Goal: Task Accomplishment & Management: Complete application form

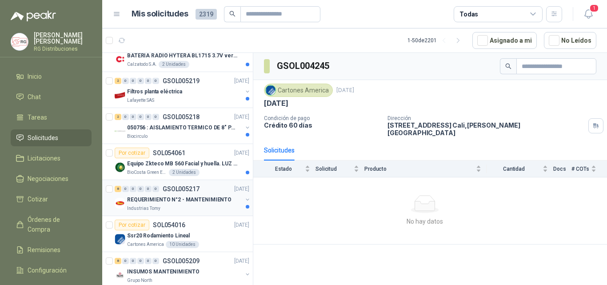
scroll to position [133, 0]
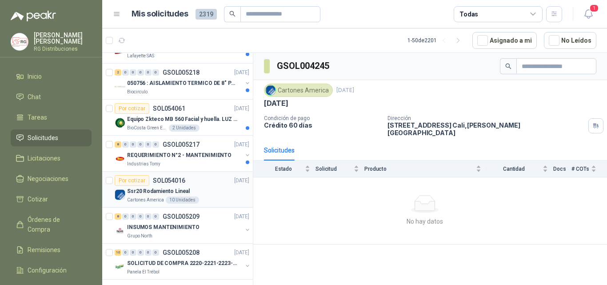
click at [231, 193] on div "Ssr20 Rodamiento Lineal" at bounding box center [188, 191] width 122 height 11
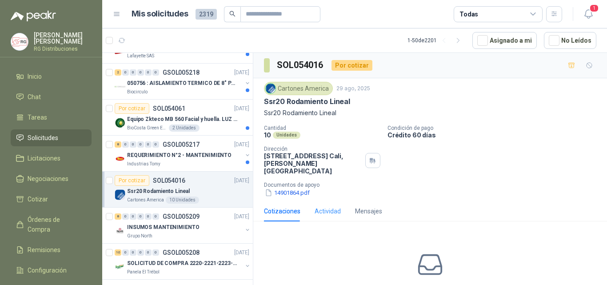
scroll to position [46, 0]
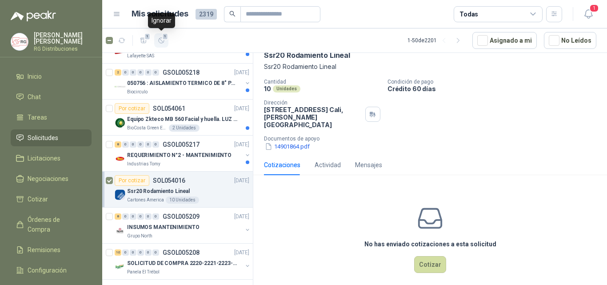
click at [164, 37] on span "1" at bounding box center [165, 36] width 6 height 7
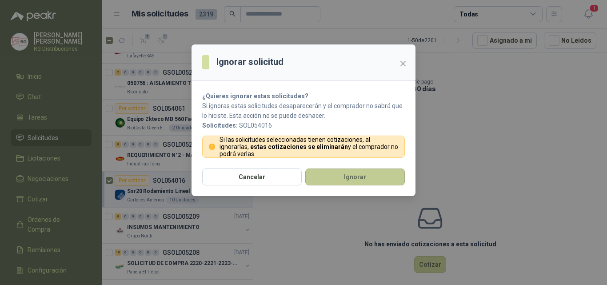
click at [349, 179] on button "Ignorar" at bounding box center [355, 176] width 100 height 17
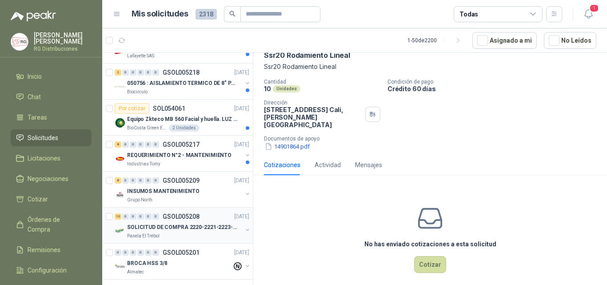
click at [193, 231] on p "SOLICITUD DE COMPRA 2220-2221-2223-2224" at bounding box center [182, 227] width 111 height 8
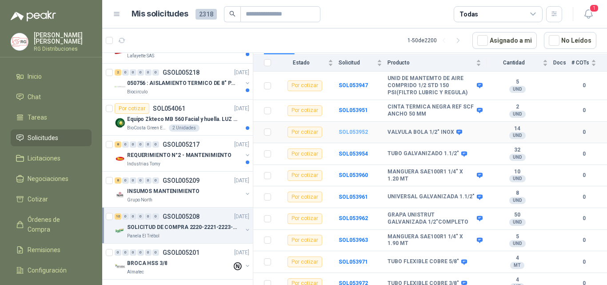
scroll to position [62, 0]
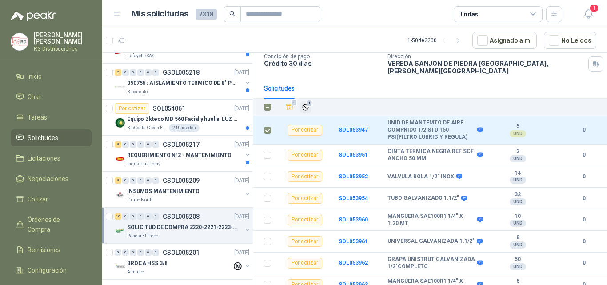
click at [310, 100] on span "1" at bounding box center [310, 103] width 6 height 7
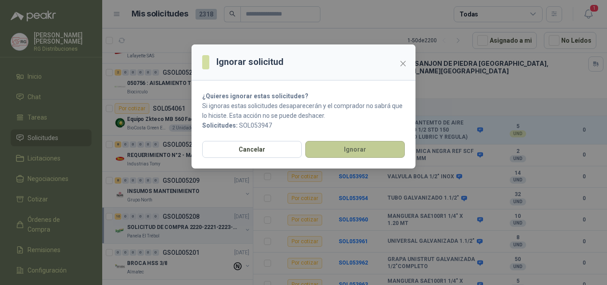
click at [345, 150] on button "Ignorar" at bounding box center [355, 149] width 100 height 17
click at [359, 149] on button "Ignorar" at bounding box center [355, 149] width 100 height 17
click at [362, 144] on button "Ignorar" at bounding box center [355, 149] width 100 height 17
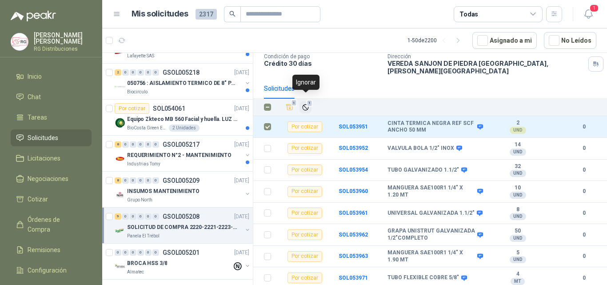
click at [306, 104] on icon "Ignorar" at bounding box center [306, 108] width 8 height 8
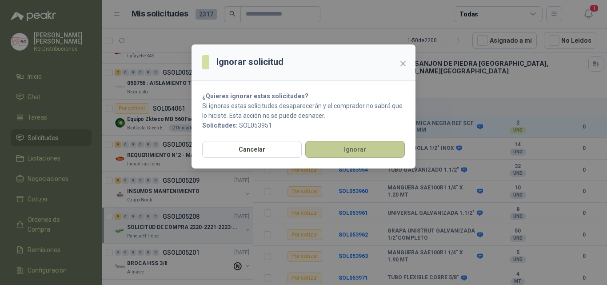
click at [347, 150] on button "Ignorar" at bounding box center [355, 149] width 100 height 17
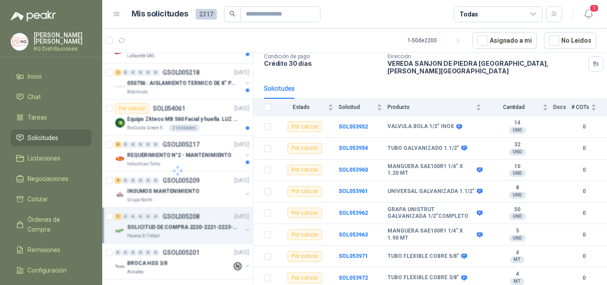
scroll to position [56, 0]
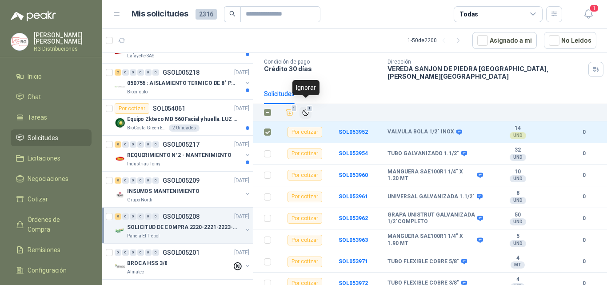
click at [304, 109] on icon "Ignorar" at bounding box center [306, 113] width 8 height 8
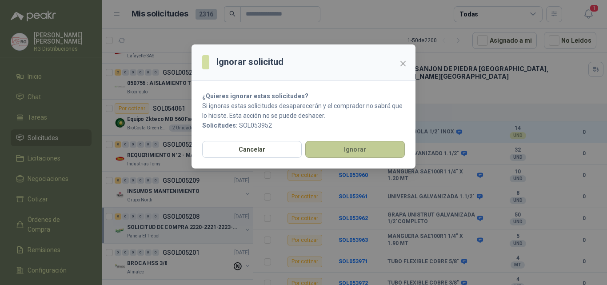
click at [341, 145] on button "Ignorar" at bounding box center [355, 149] width 100 height 17
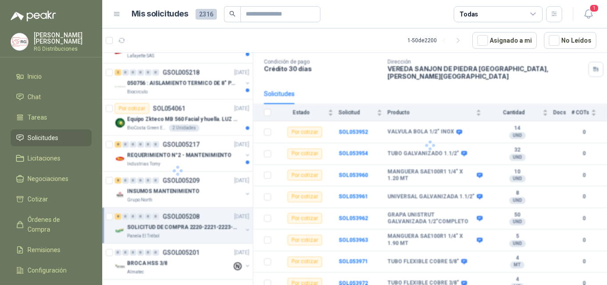
scroll to position [35, 0]
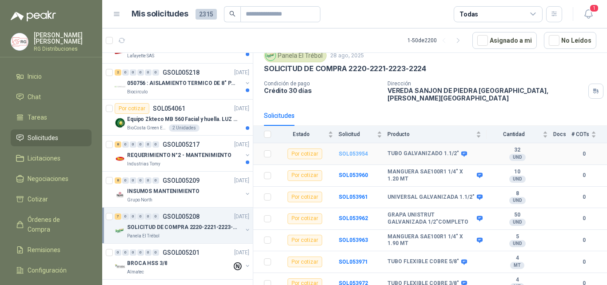
click at [347, 151] on b "SOL053954" at bounding box center [353, 154] width 29 height 6
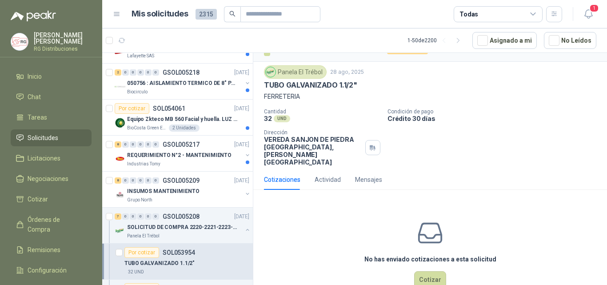
scroll to position [24, 0]
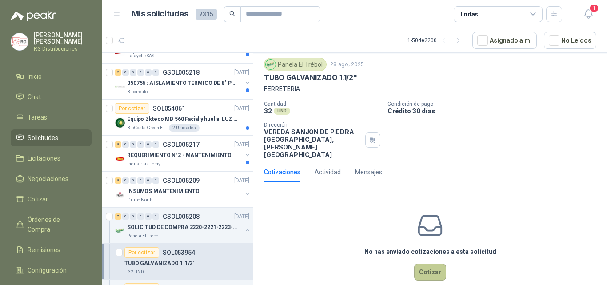
click at [422, 263] on button "Cotizar" at bounding box center [430, 271] width 32 height 17
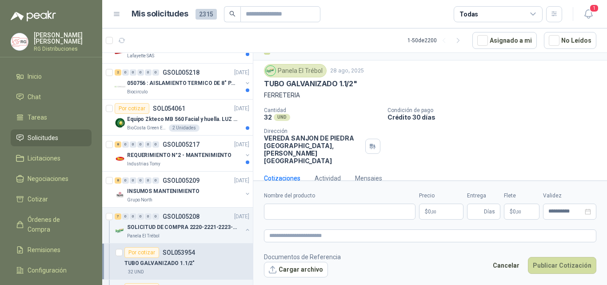
scroll to position [18, 0]
click at [353, 212] on input "Nombre del producto" at bounding box center [339, 211] width 151 height 16
click at [304, 211] on input "Nombre del producto" at bounding box center [339, 211] width 151 height 16
paste input "**********"
click at [281, 213] on input "**********" at bounding box center [339, 211] width 151 height 16
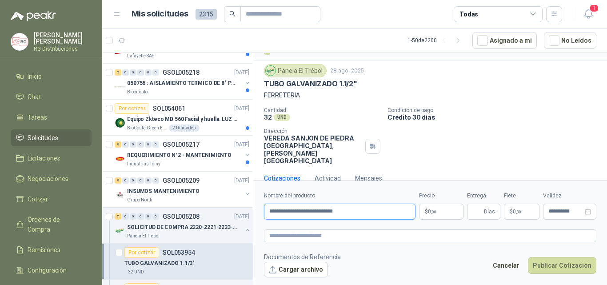
type input "**********"
click at [434, 209] on span ",00" at bounding box center [433, 211] width 5 height 5
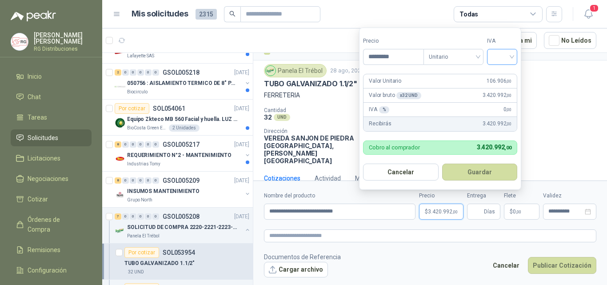
type input "*********"
click at [503, 56] on input "search" at bounding box center [502, 55] width 20 height 13
click at [509, 74] on div "19%" at bounding box center [504, 75] width 16 height 10
click at [484, 209] on span "Días" at bounding box center [483, 211] width 33 height 16
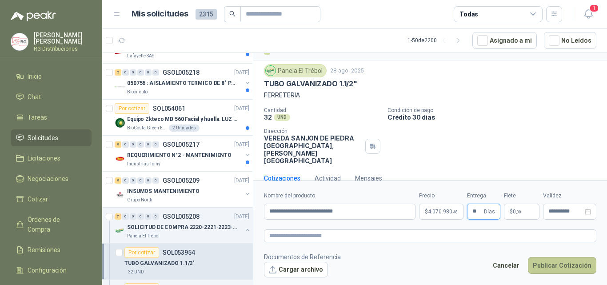
type input "**"
click at [562, 264] on button "Publicar Cotización" at bounding box center [562, 265] width 68 height 17
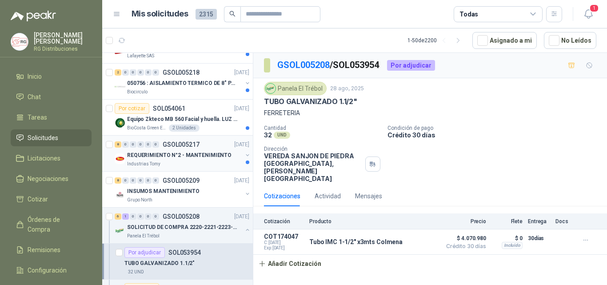
scroll to position [178, 0]
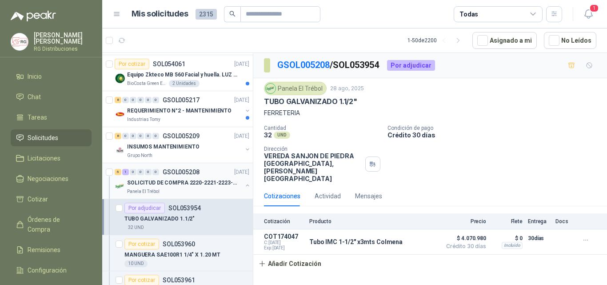
click at [192, 179] on p "SOLICITUD DE COMPRA 2220-2221-2223-2224" at bounding box center [182, 183] width 111 height 8
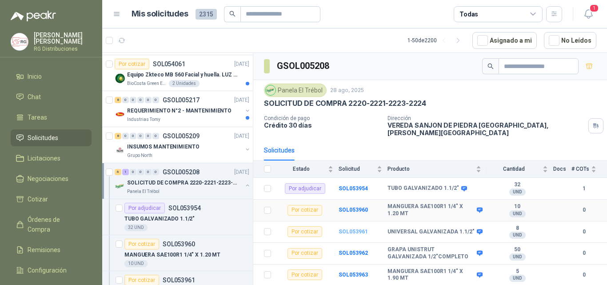
scroll to position [35, 0]
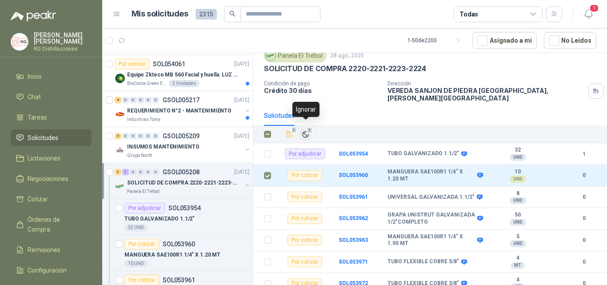
click at [309, 127] on span "1" at bounding box center [310, 130] width 6 height 7
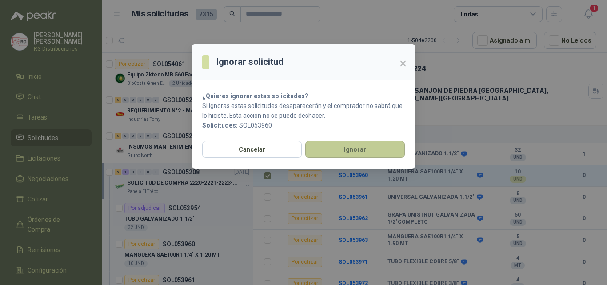
click at [347, 149] on button "Ignorar" at bounding box center [355, 149] width 100 height 17
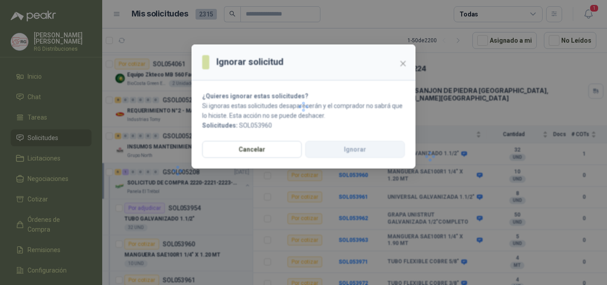
scroll to position [13, 0]
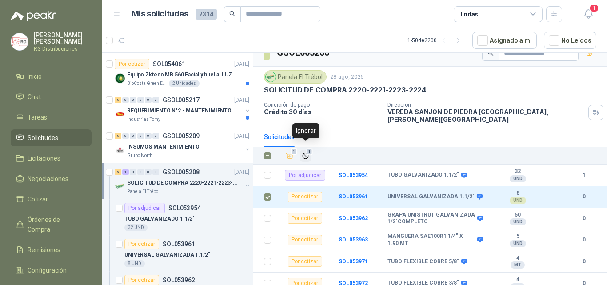
click at [305, 153] on icon "Ignorar" at bounding box center [305, 155] width 5 height 5
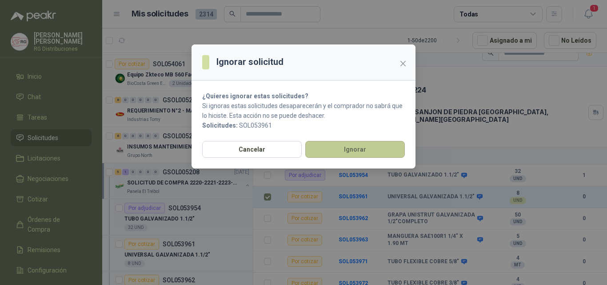
click at [339, 146] on button "Ignorar" at bounding box center [355, 149] width 100 height 17
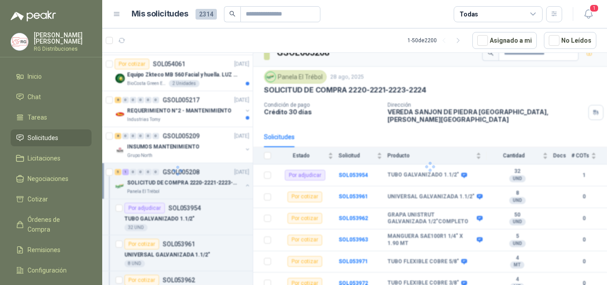
scroll to position [0, 0]
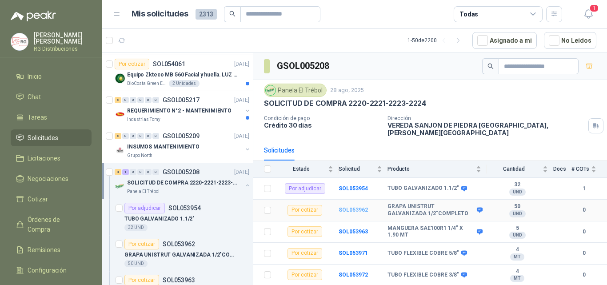
click at [356, 207] on b "SOL053962" at bounding box center [353, 210] width 29 height 6
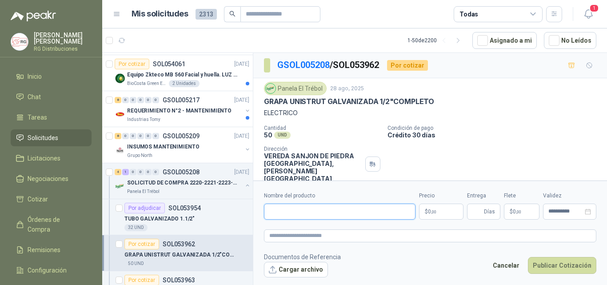
click at [335, 211] on input "Nombre del producto" at bounding box center [339, 211] width 151 height 16
paste input "**********"
type input "**********"
click at [437, 210] on p "$ 0 ,00" at bounding box center [441, 211] width 44 height 16
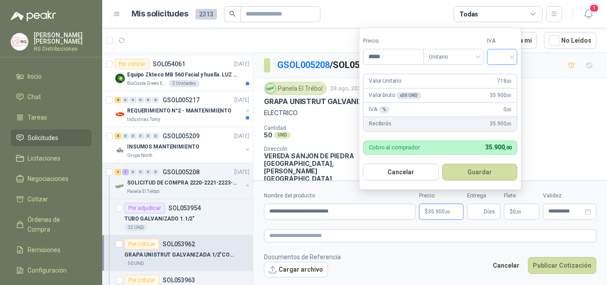
type input "*****"
click at [512, 55] on input "search" at bounding box center [502, 55] width 20 height 13
click at [510, 69] on div "19%" at bounding box center [503, 75] width 27 height 14
click at [486, 171] on button "Guardar" at bounding box center [481, 171] width 76 height 17
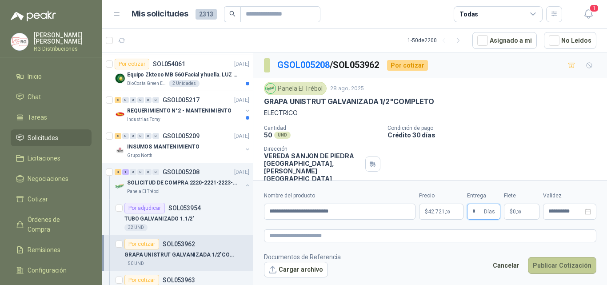
type input "*"
click at [571, 267] on button "Publicar Cotización" at bounding box center [562, 265] width 68 height 17
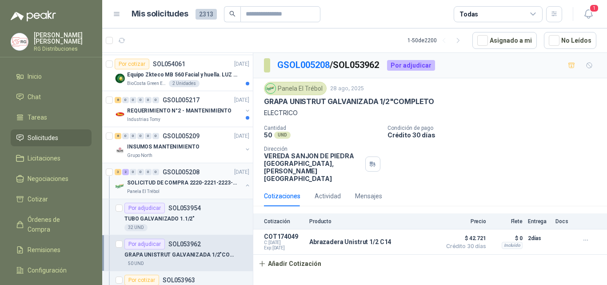
click at [211, 181] on p "SOLICITUD DE COMPRA 2220-2221-2223-2224" at bounding box center [182, 183] width 111 height 8
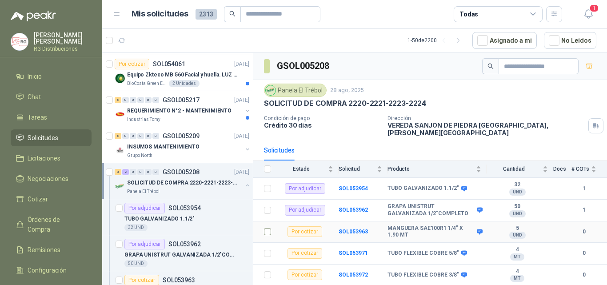
click at [263, 223] on td at bounding box center [264, 232] width 23 height 22
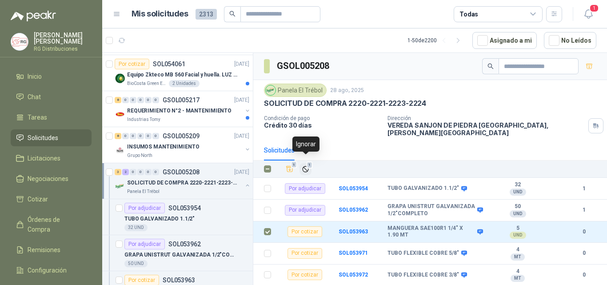
click at [305, 165] on icon "Ignorar" at bounding box center [306, 169] width 8 height 8
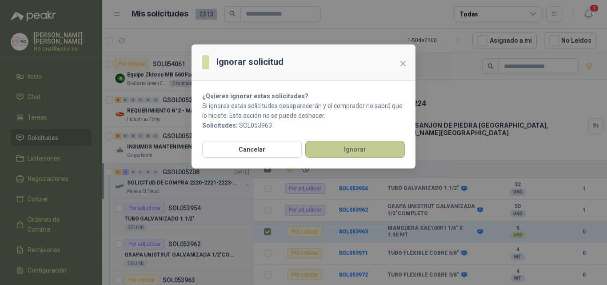
click at [367, 147] on button "Ignorar" at bounding box center [355, 149] width 100 height 17
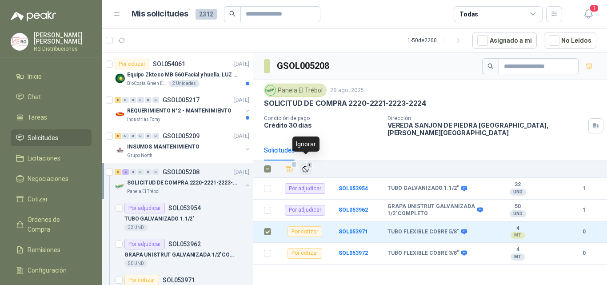
click at [305, 166] on icon "Ignorar" at bounding box center [305, 168] width 5 height 5
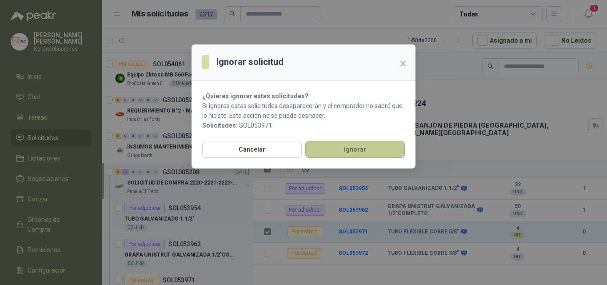
click at [331, 143] on button "Ignorar" at bounding box center [355, 149] width 100 height 17
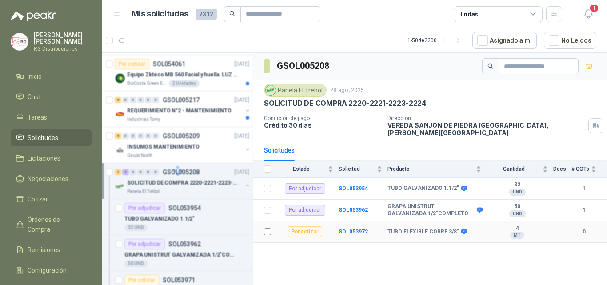
click at [271, 227] on td at bounding box center [264, 232] width 23 height 22
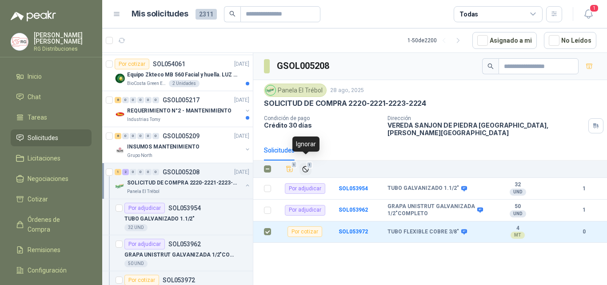
click at [307, 161] on span "1" at bounding box center [310, 164] width 6 height 7
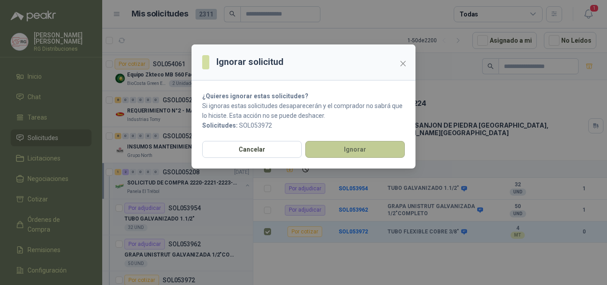
click at [342, 147] on button "Ignorar" at bounding box center [355, 149] width 100 height 17
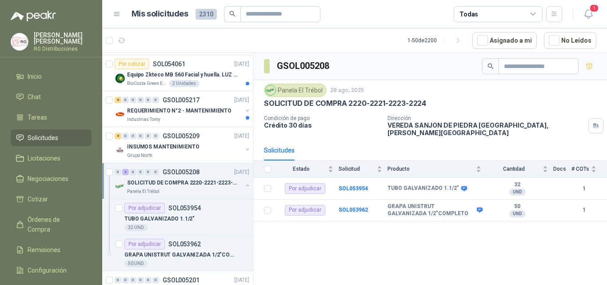
click at [244, 184] on button "button" at bounding box center [247, 185] width 7 height 7
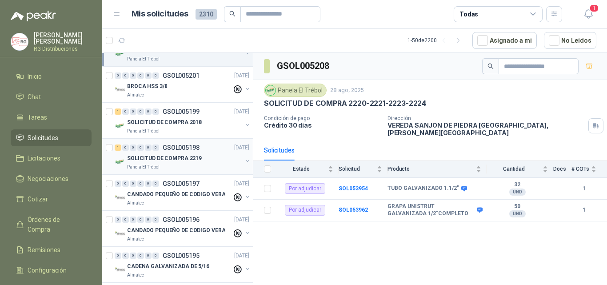
scroll to position [311, 0]
click at [187, 118] on p "SOLICITUD DE COMPRA 2018" at bounding box center [164, 121] width 75 height 8
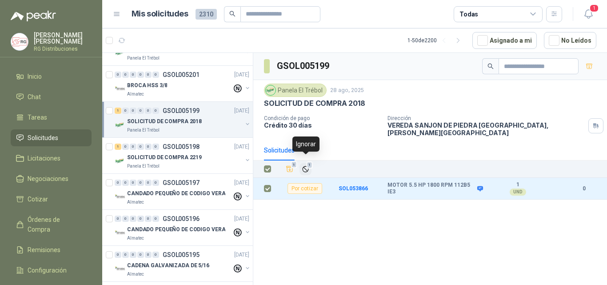
click at [308, 162] on span "1" at bounding box center [310, 164] width 6 height 7
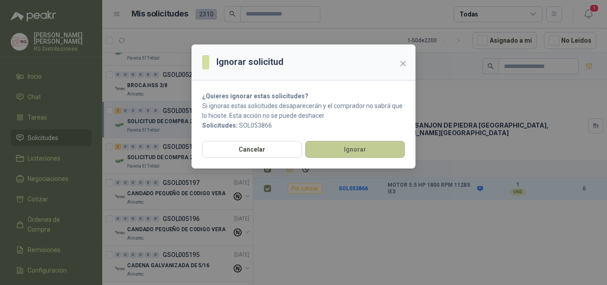
click at [333, 150] on button "Ignorar" at bounding box center [355, 149] width 100 height 17
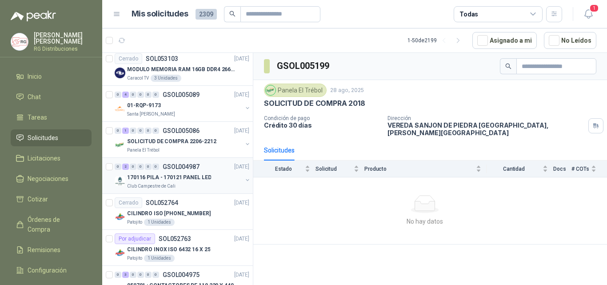
scroll to position [666, 0]
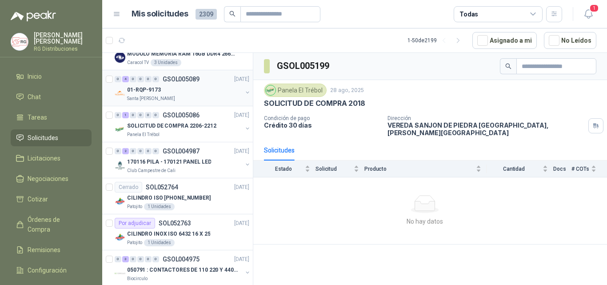
click at [190, 87] on div "01-RQP-9173" at bounding box center [184, 89] width 115 height 11
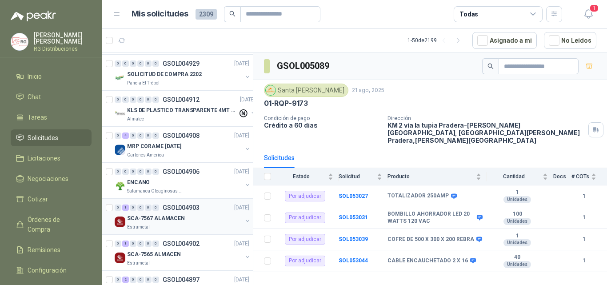
scroll to position [1066, 0]
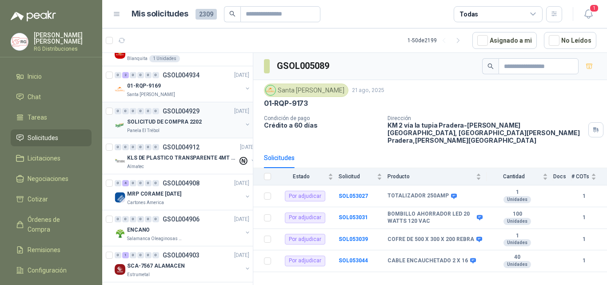
click at [192, 120] on p "SOLICITUD DE COMPRA 2202" at bounding box center [164, 122] width 75 height 8
